Goal: Complete application form

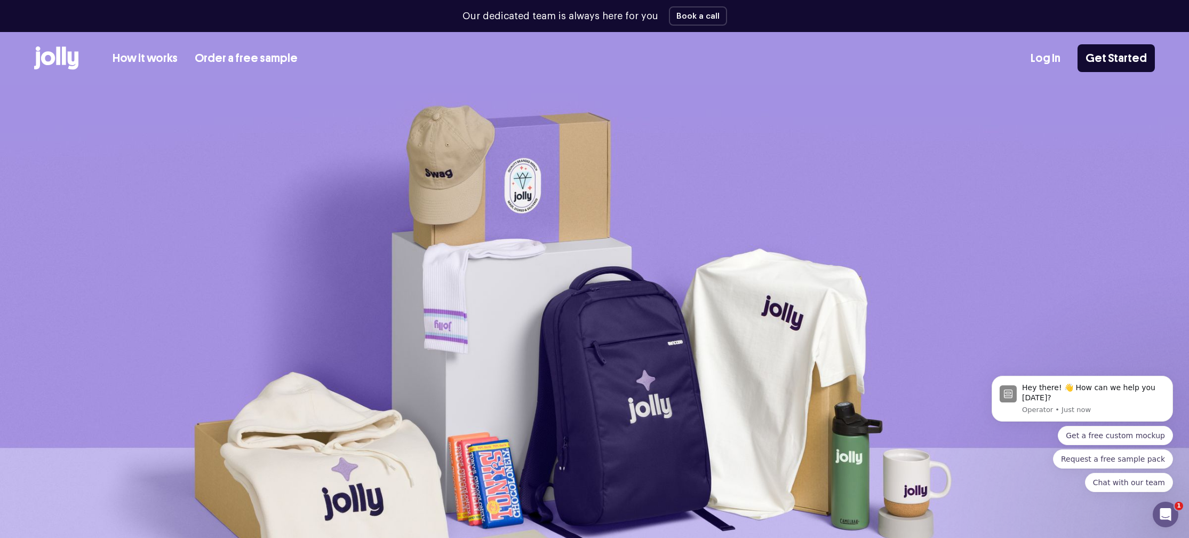
click at [151, 59] on link "How it works" at bounding box center [145, 59] width 65 height 18
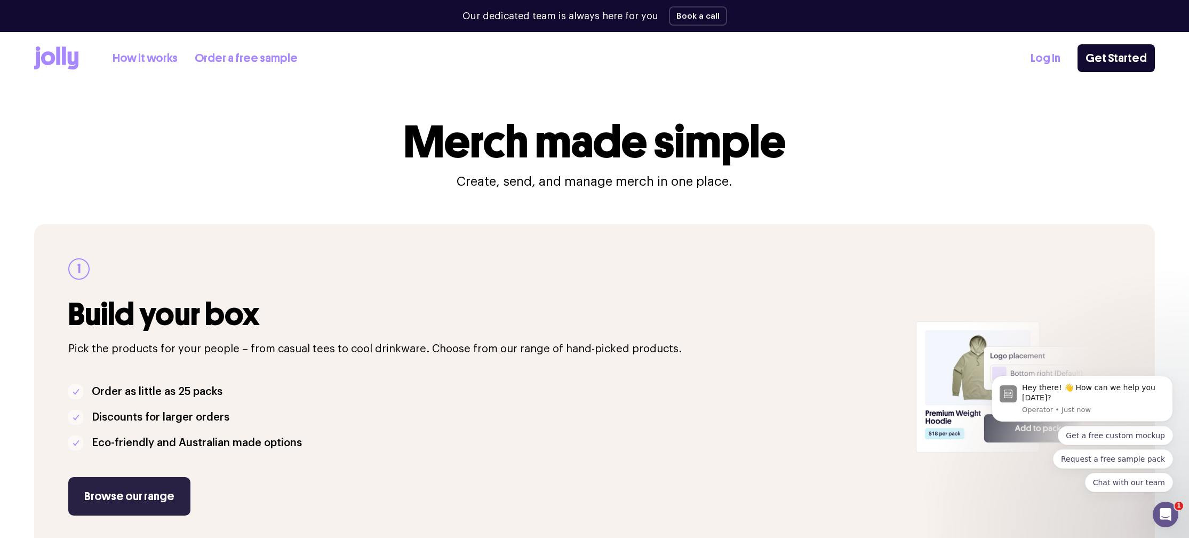
click at [147, 488] on link "Browse our range" at bounding box center [129, 496] width 122 height 38
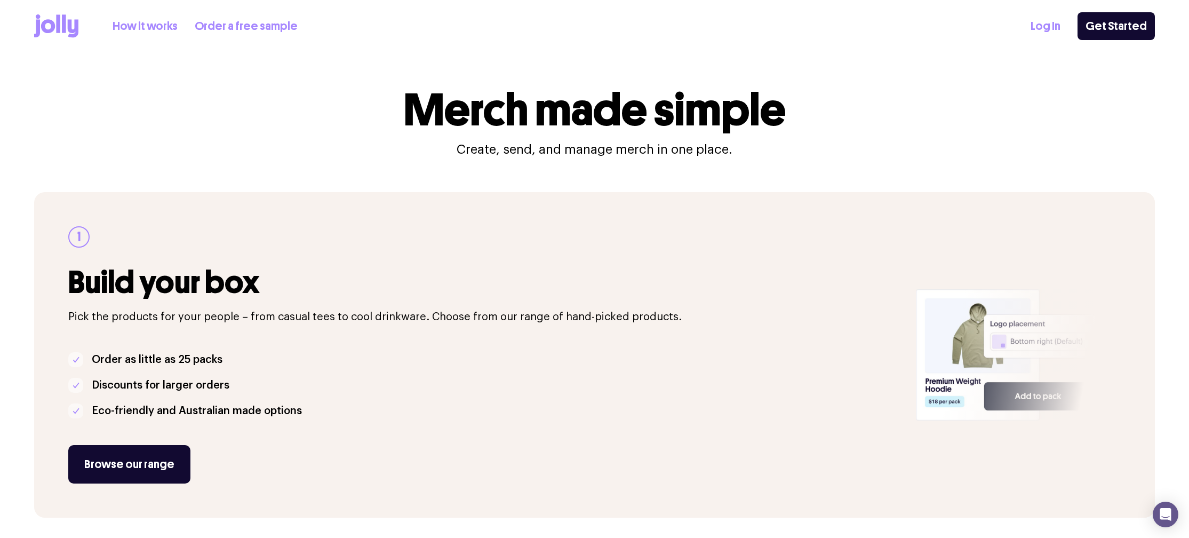
click at [140, 26] on link "How it works" at bounding box center [145, 27] width 65 height 18
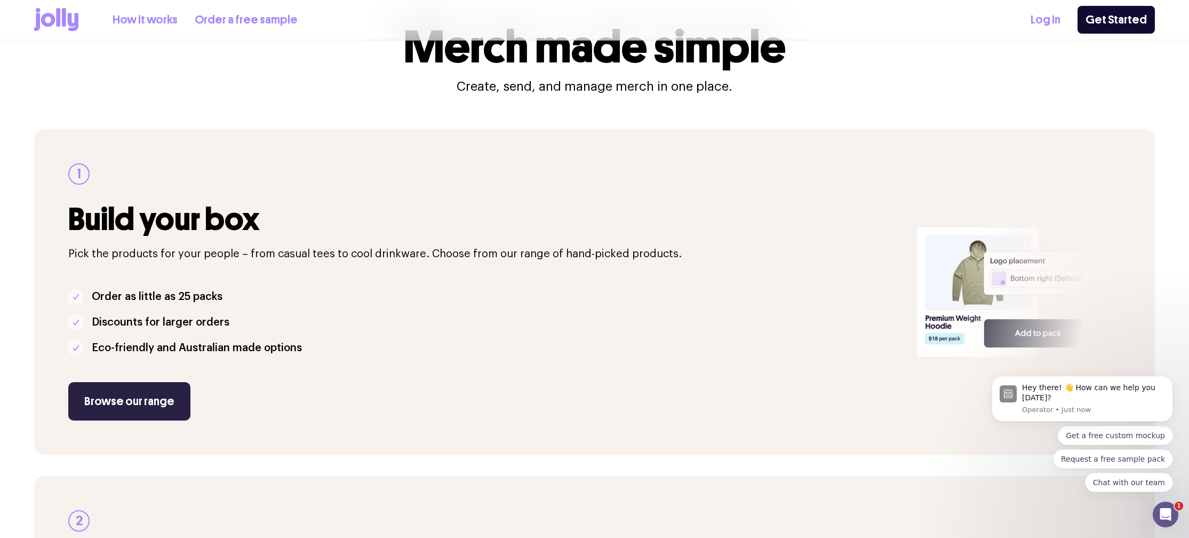
click at [158, 396] on link "Browse our range" at bounding box center [129, 401] width 122 height 38
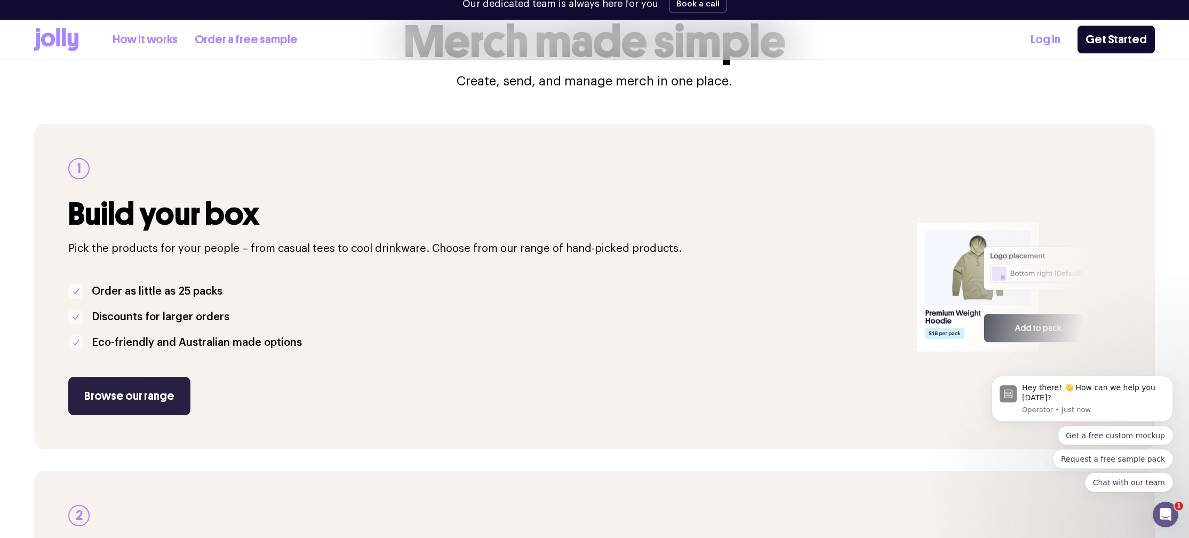
scroll to position [95, 0]
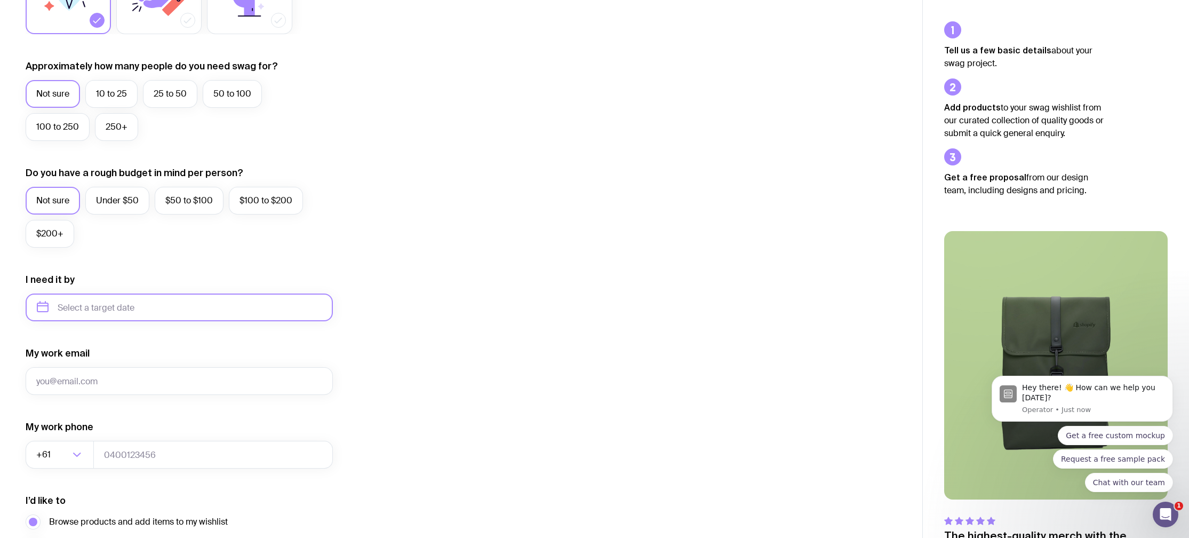
scroll to position [111, 0]
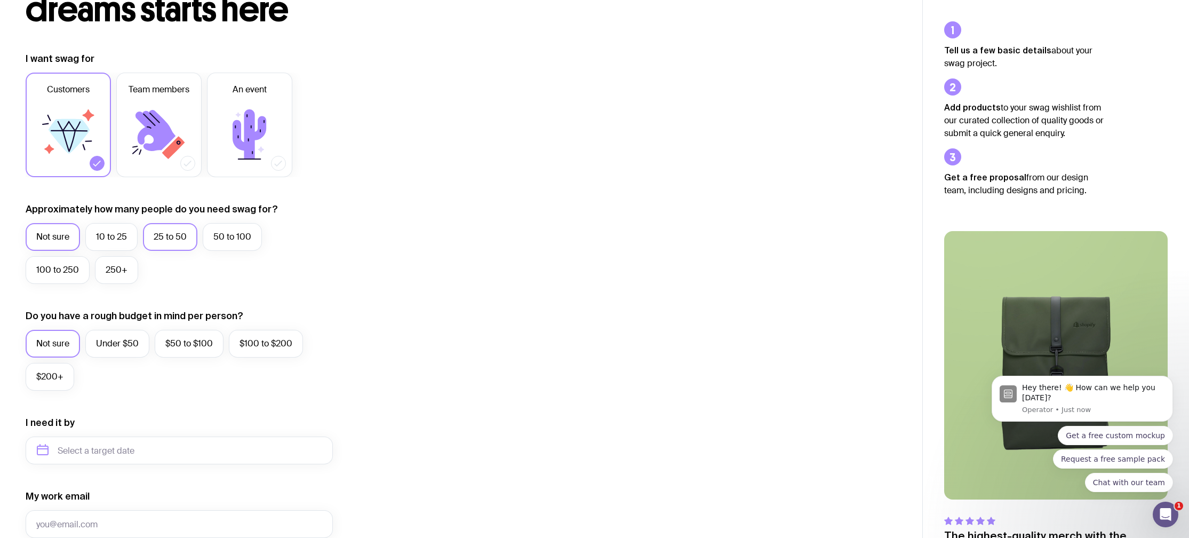
click at [157, 232] on label "25 to 50" at bounding box center [170, 237] width 54 height 28
click at [0, 0] on input "25 to 50" at bounding box center [0, 0] width 0 height 0
click at [117, 352] on label "Under $50" at bounding box center [117, 344] width 64 height 28
click at [0, 0] on input "Under $50" at bounding box center [0, 0] width 0 height 0
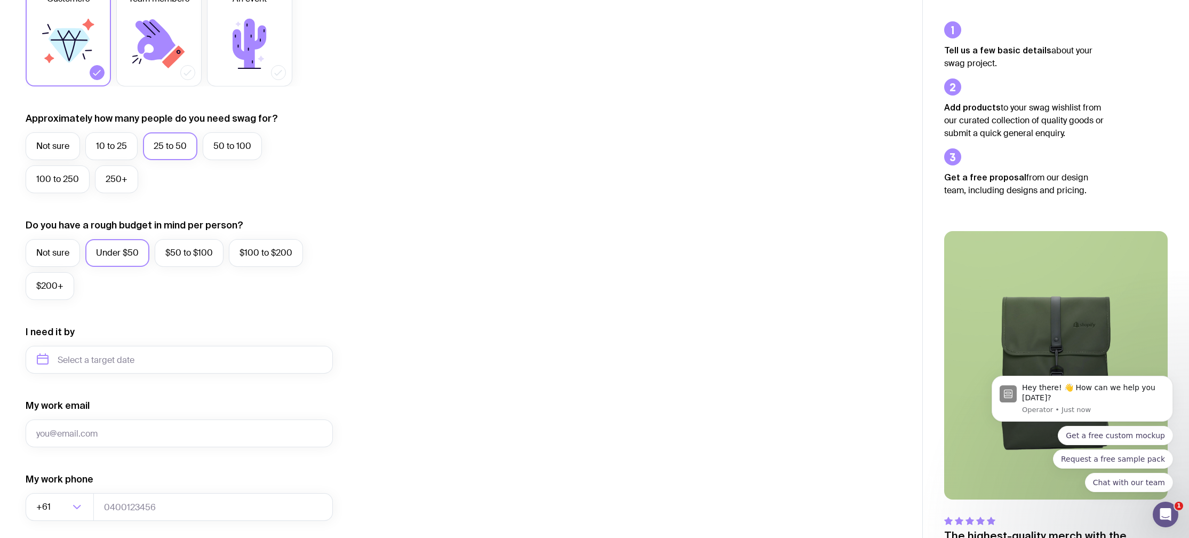
scroll to position [230, 0]
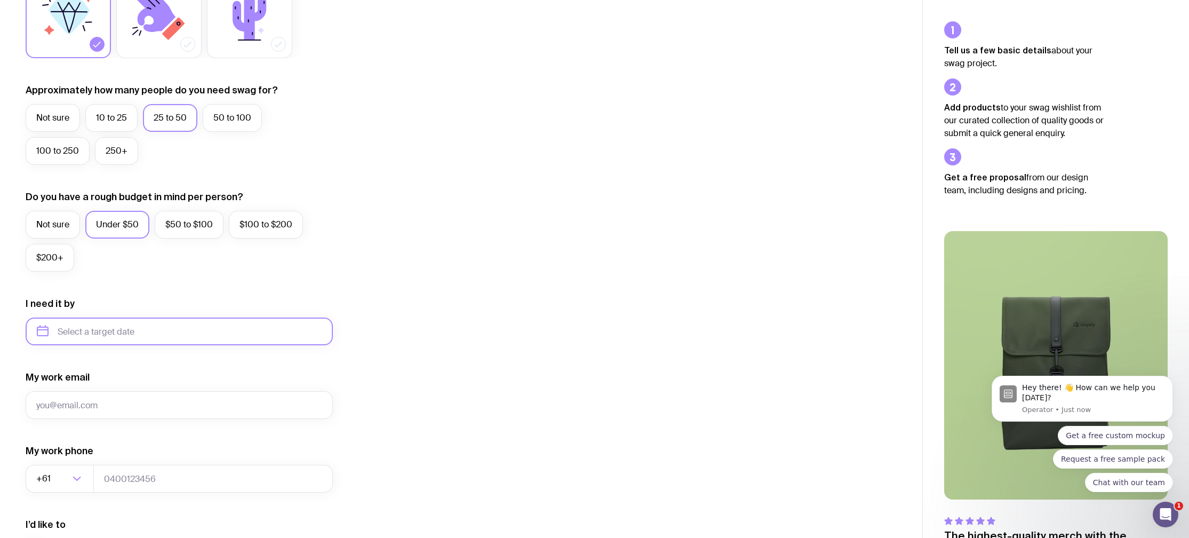
click at [87, 327] on input "text" at bounding box center [179, 331] width 307 height 28
drag, startPoint x: 133, startPoint y: 440, endPoint x: 123, endPoint y: 442, distance: 10.9
click at [70, 452] on button "Sep" at bounding box center [50, 462] width 39 height 21
type input "September 2025"
click at [98, 407] on input "My work email" at bounding box center [179, 405] width 307 height 28
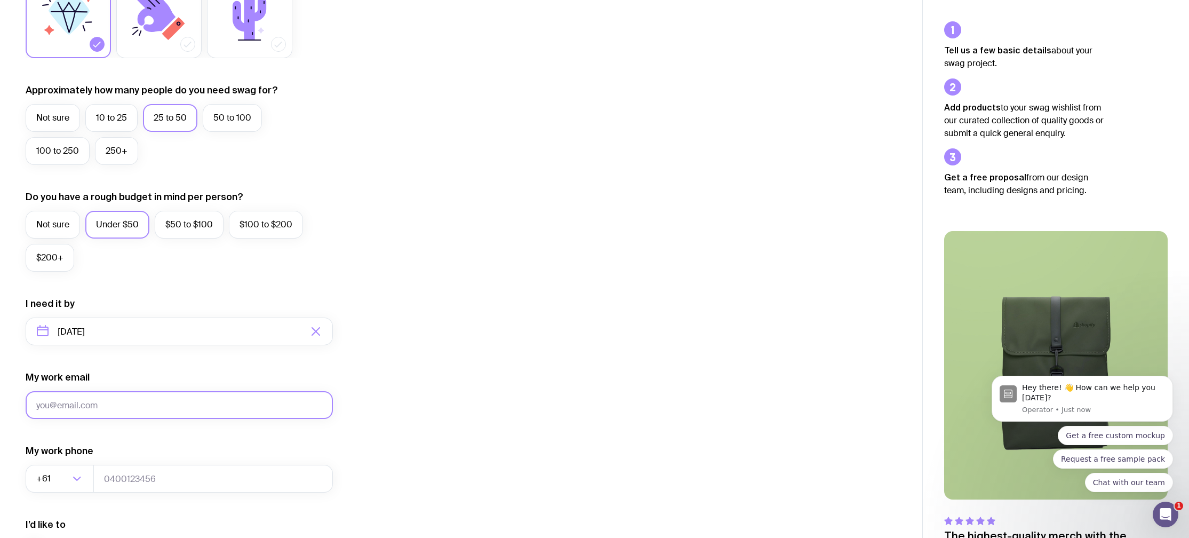
type input "j"
type input "kelvintrvn97@gmail.com"
click at [153, 489] on input "tel" at bounding box center [213, 479] width 240 height 28
type input "0"
type input "489028902"
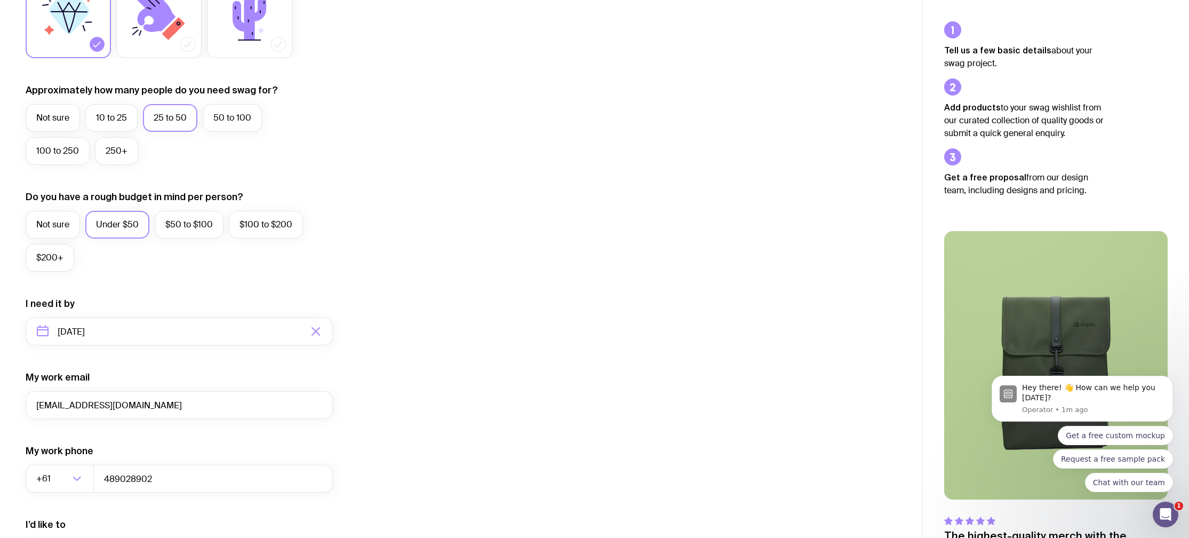
click at [259, 497] on form "I want swag for Customers Team members An event Approximately how many people d…" at bounding box center [179, 281] width 307 height 697
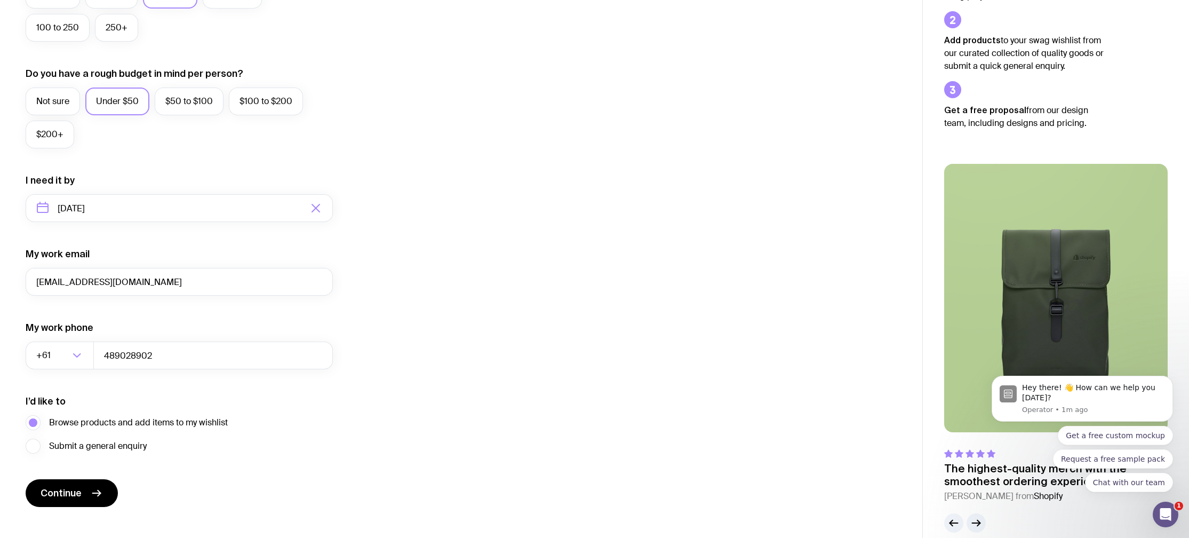
scroll to position [369, 0]
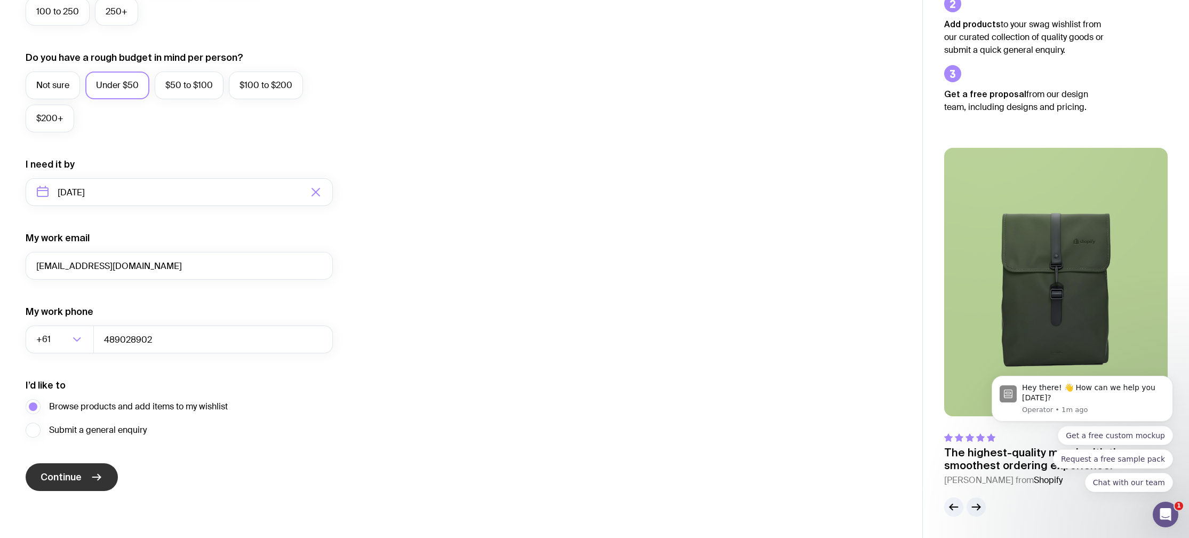
click at [107, 476] on button "Continue" at bounding box center [72, 477] width 92 height 28
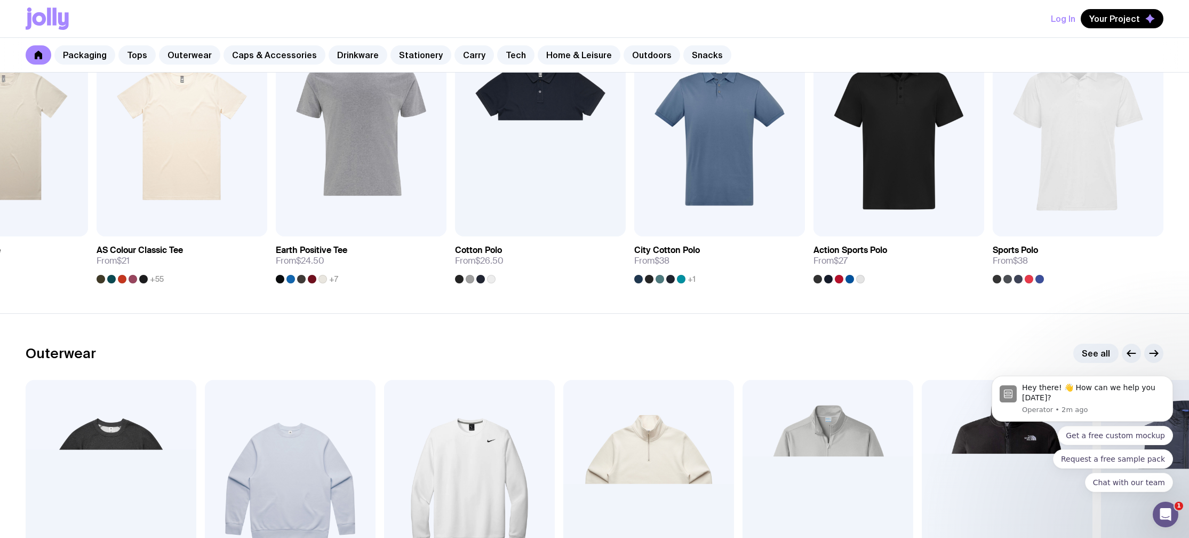
scroll to position [604, 0]
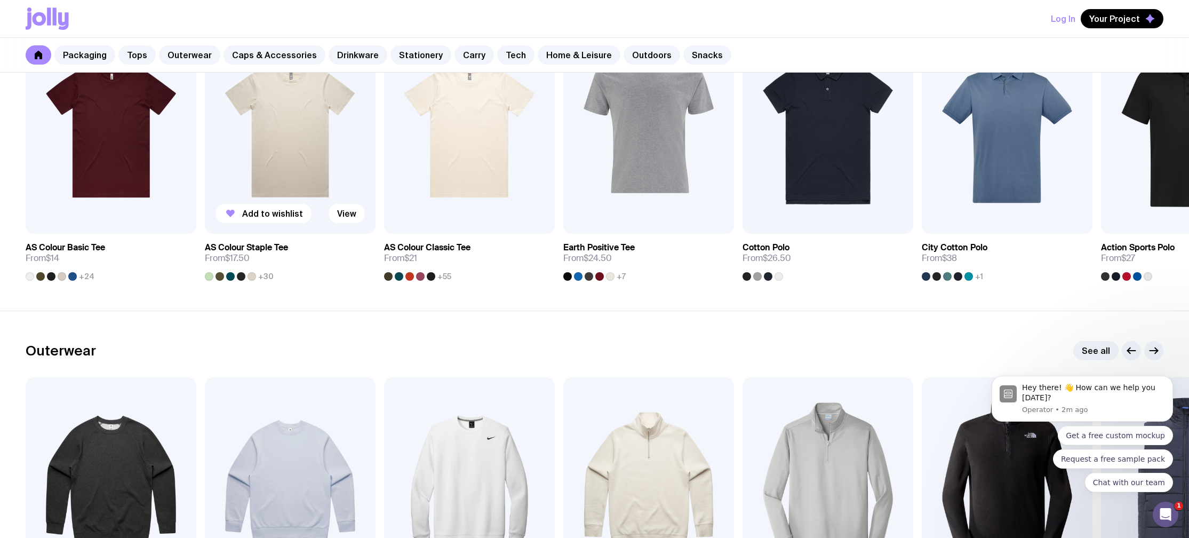
click at [277, 114] on img at bounding box center [290, 131] width 171 height 205
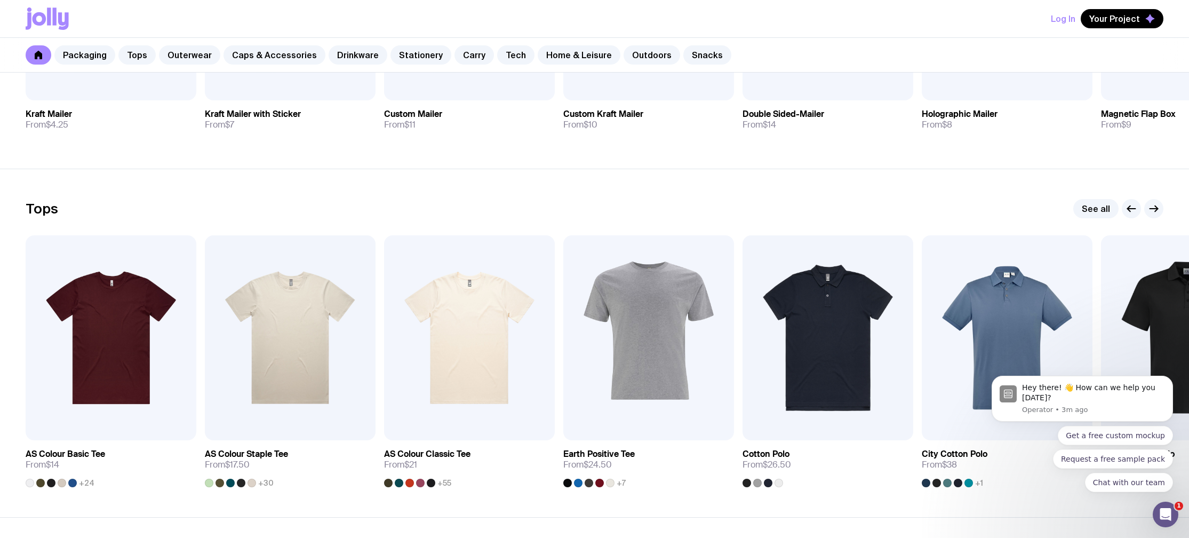
scroll to position [338, 0]
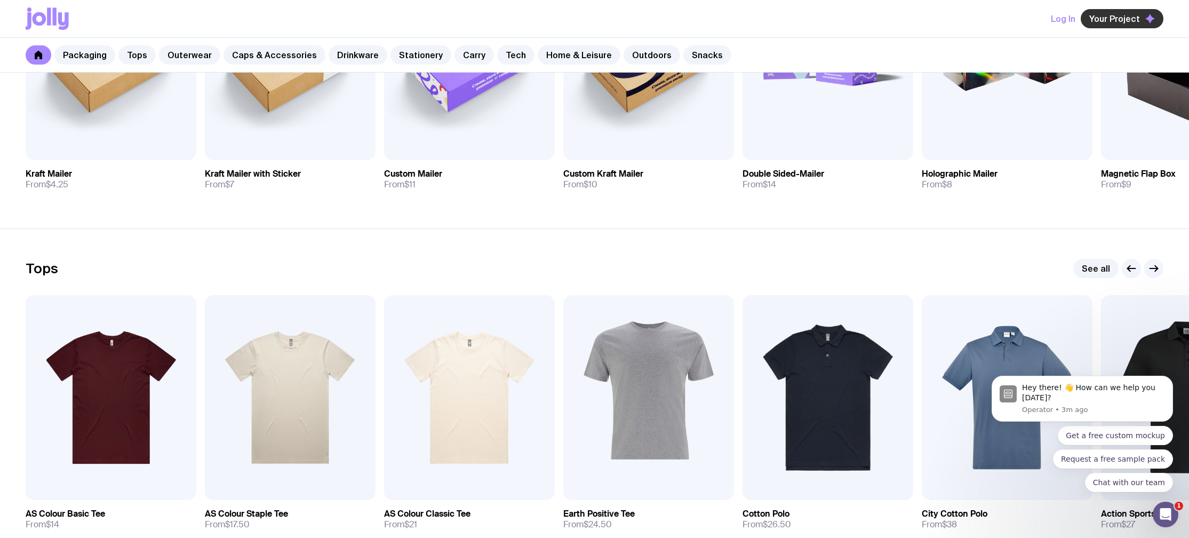
click at [1148, 21] on icon "button" at bounding box center [1151, 19] width 10 height 10
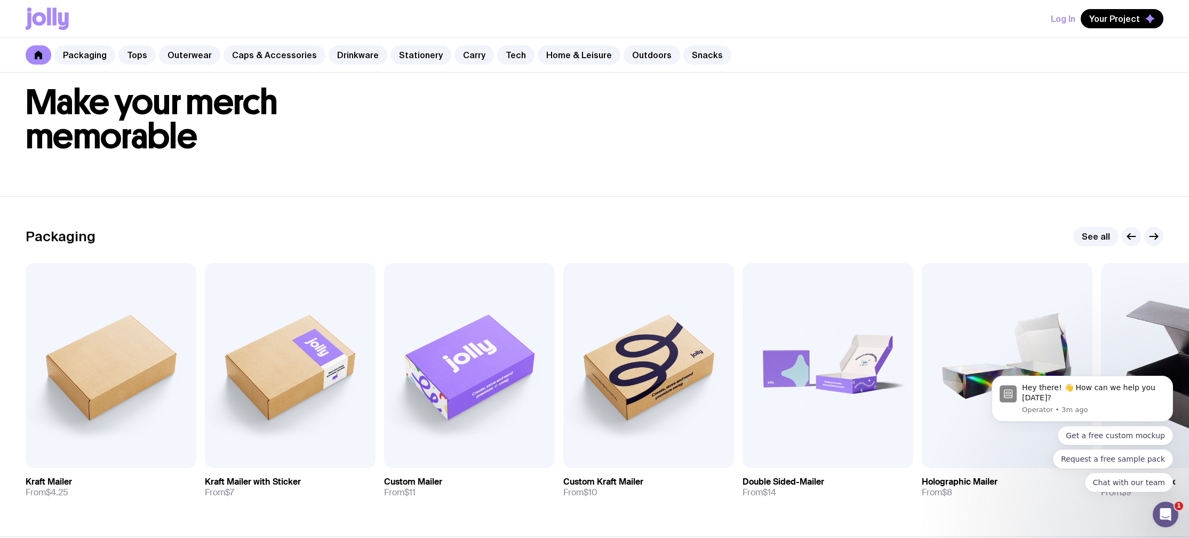
scroll to position [0, 0]
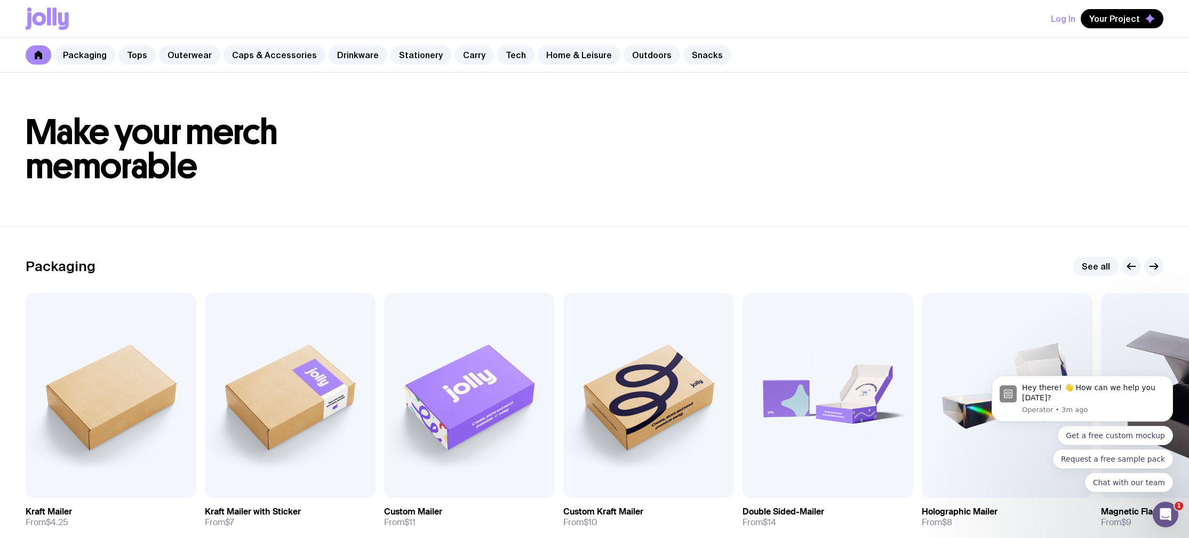
click at [21, 28] on div "Log In Your Project" at bounding box center [594, 19] width 1189 height 38
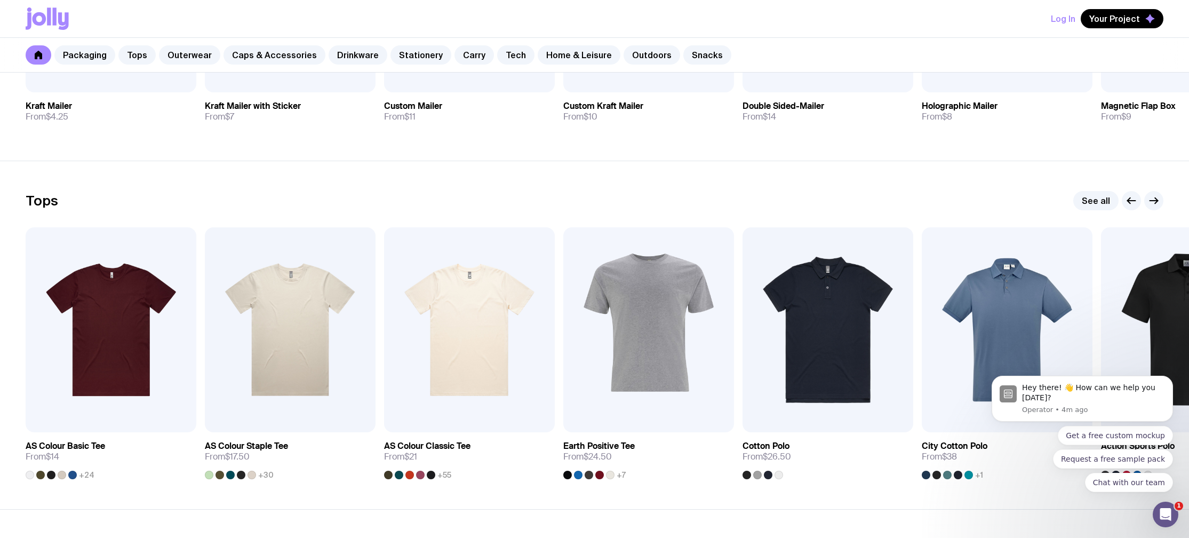
scroll to position [468, 0]
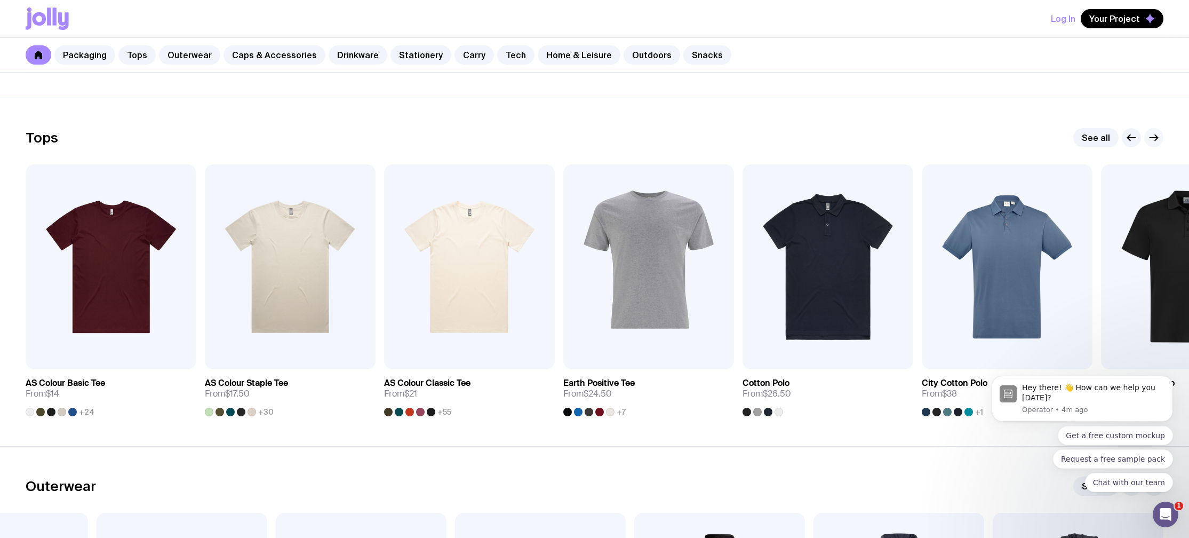
click at [1158, 137] on icon "button" at bounding box center [1154, 137] width 13 height 13
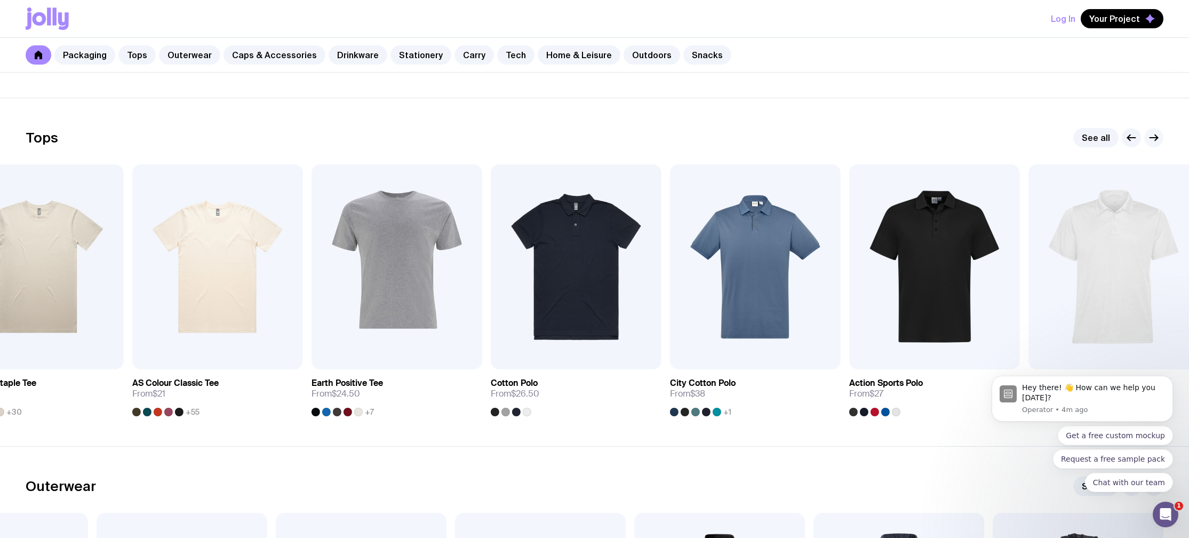
click at [1158, 137] on icon "button" at bounding box center [1154, 137] width 13 height 13
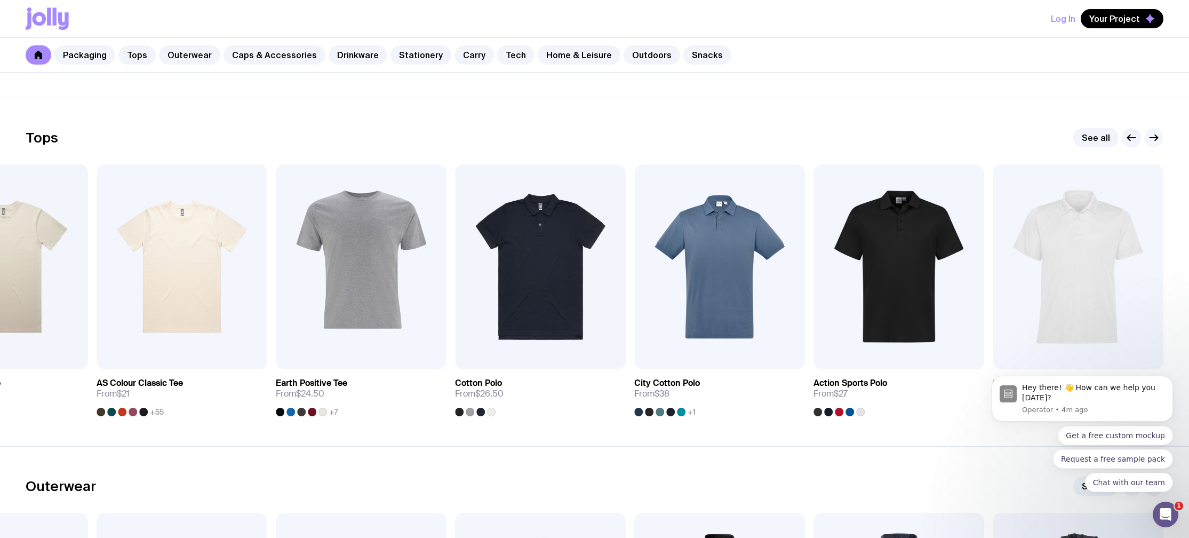
click at [1158, 137] on icon "button" at bounding box center [1154, 137] width 13 height 13
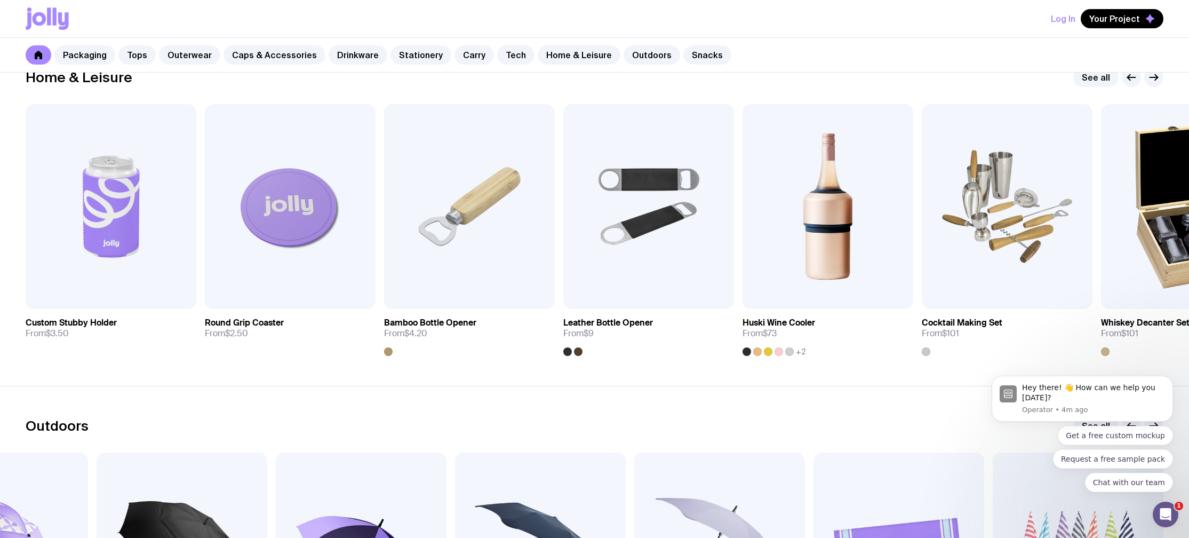
scroll to position [2967, 0]
